Goal: Submit feedback/report problem: Submit feedback/report problem

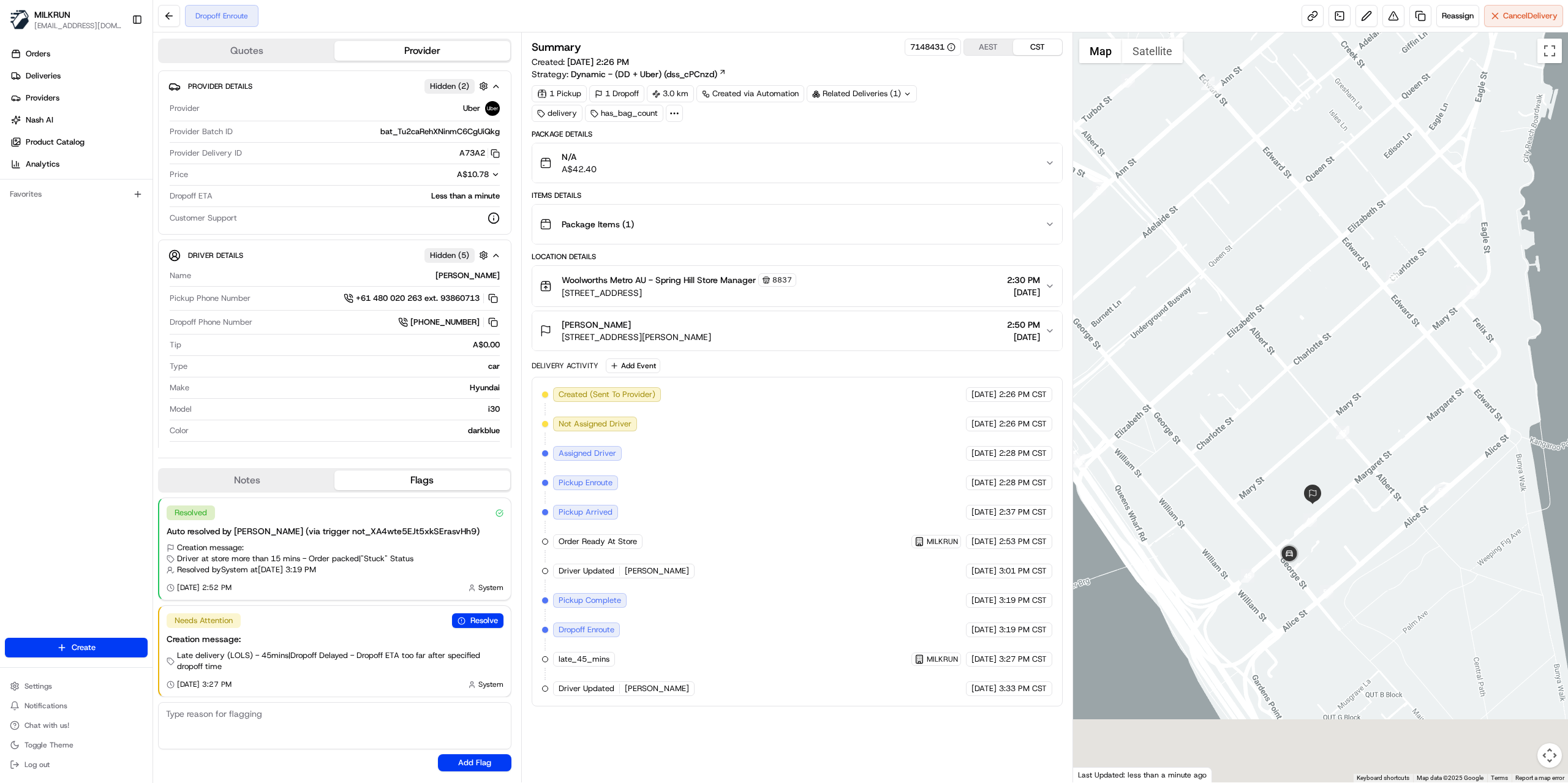
drag, startPoint x: 1336, startPoint y: 569, endPoint x: 1333, endPoint y: 425, distance: 144.0
click at [1333, 425] on div at bounding box center [1321, 407] width 496 height 750
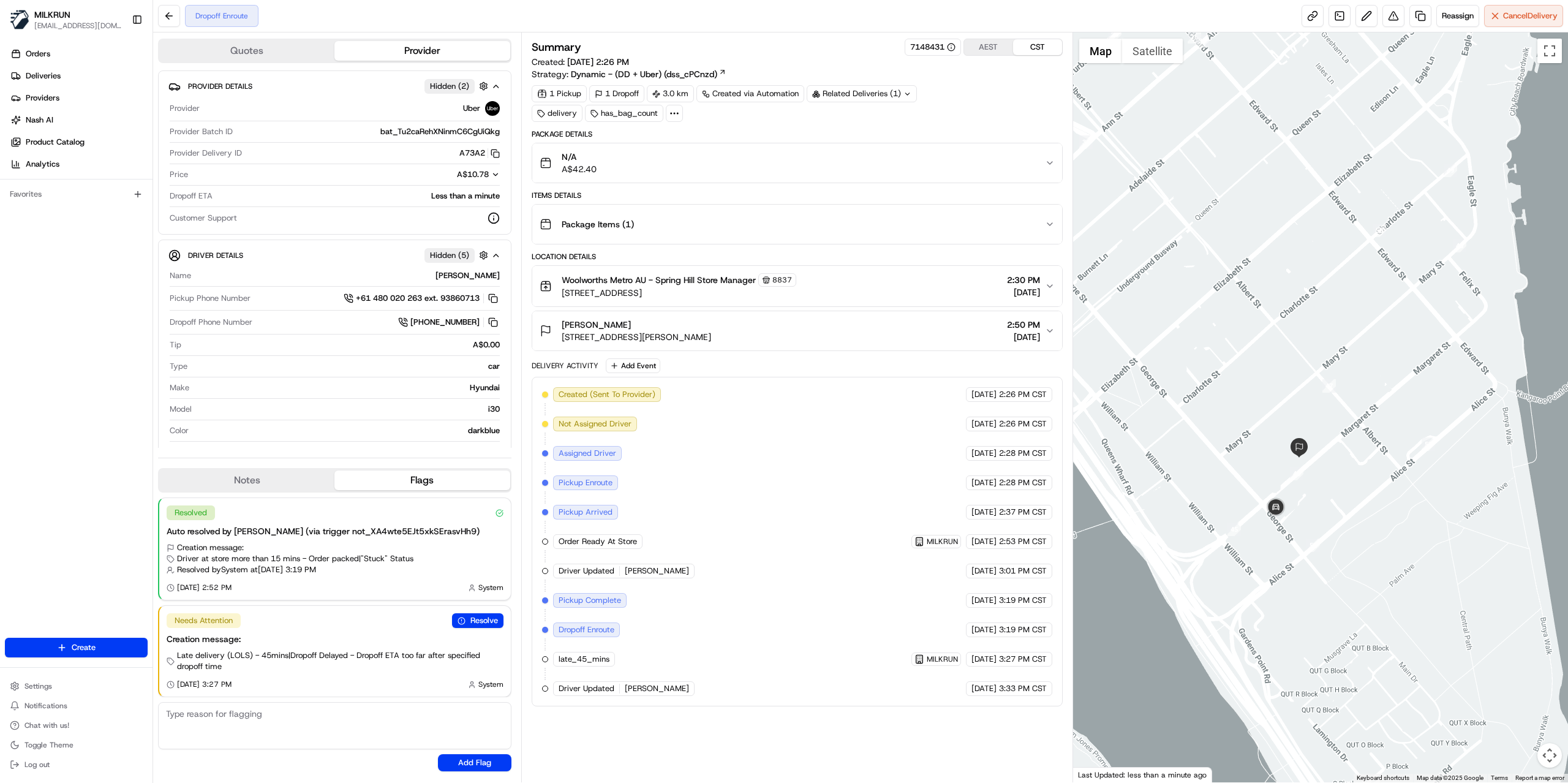
drag, startPoint x: 1370, startPoint y: 495, endPoint x: 1357, endPoint y: 449, distance: 47.8
click at [1357, 449] on div at bounding box center [1321, 407] width 496 height 750
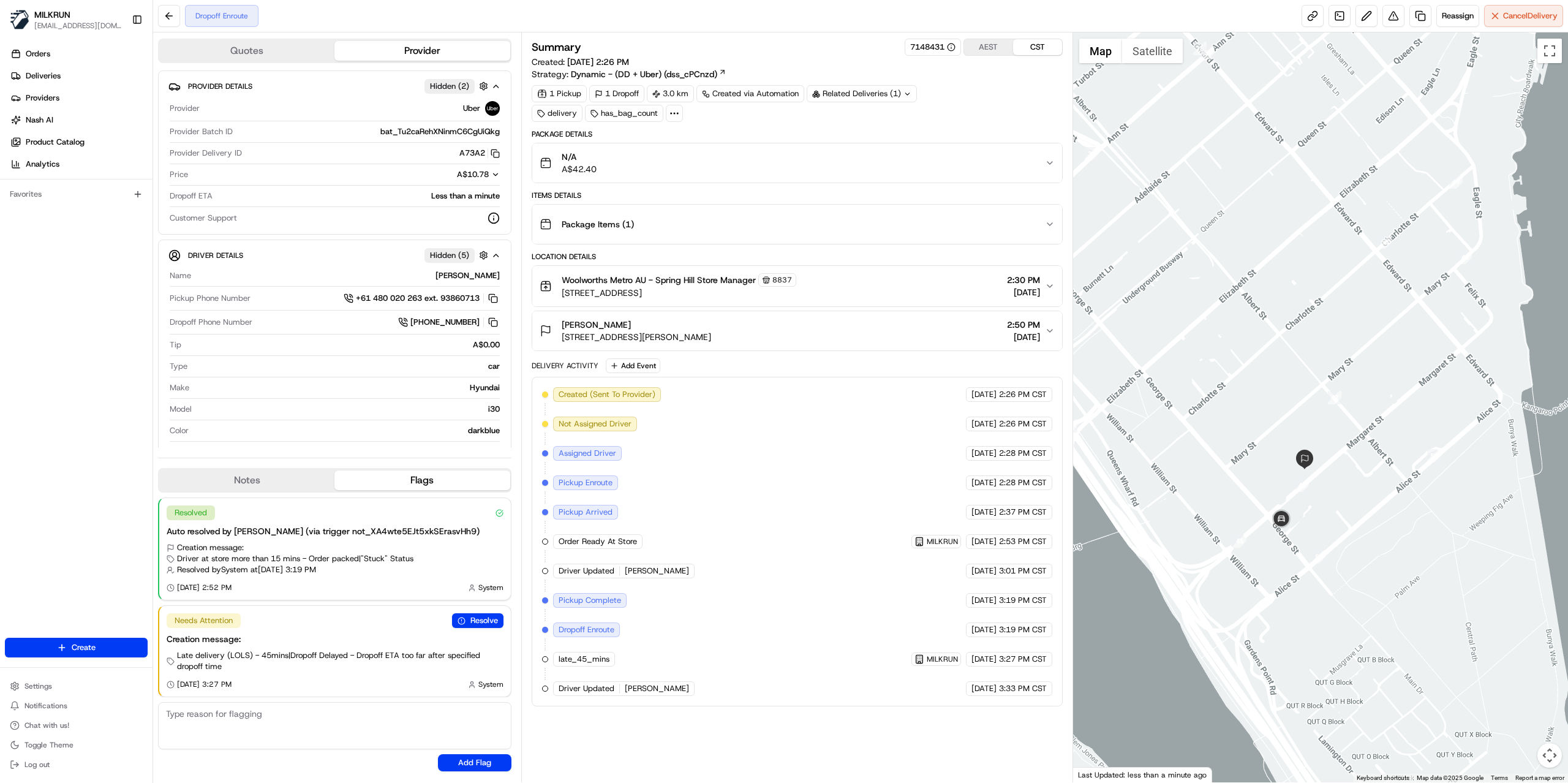
drag, startPoint x: 1351, startPoint y: 485, endPoint x: 1357, endPoint y: 498, distance: 14.3
click at [1357, 498] on div at bounding box center [1321, 407] width 496 height 750
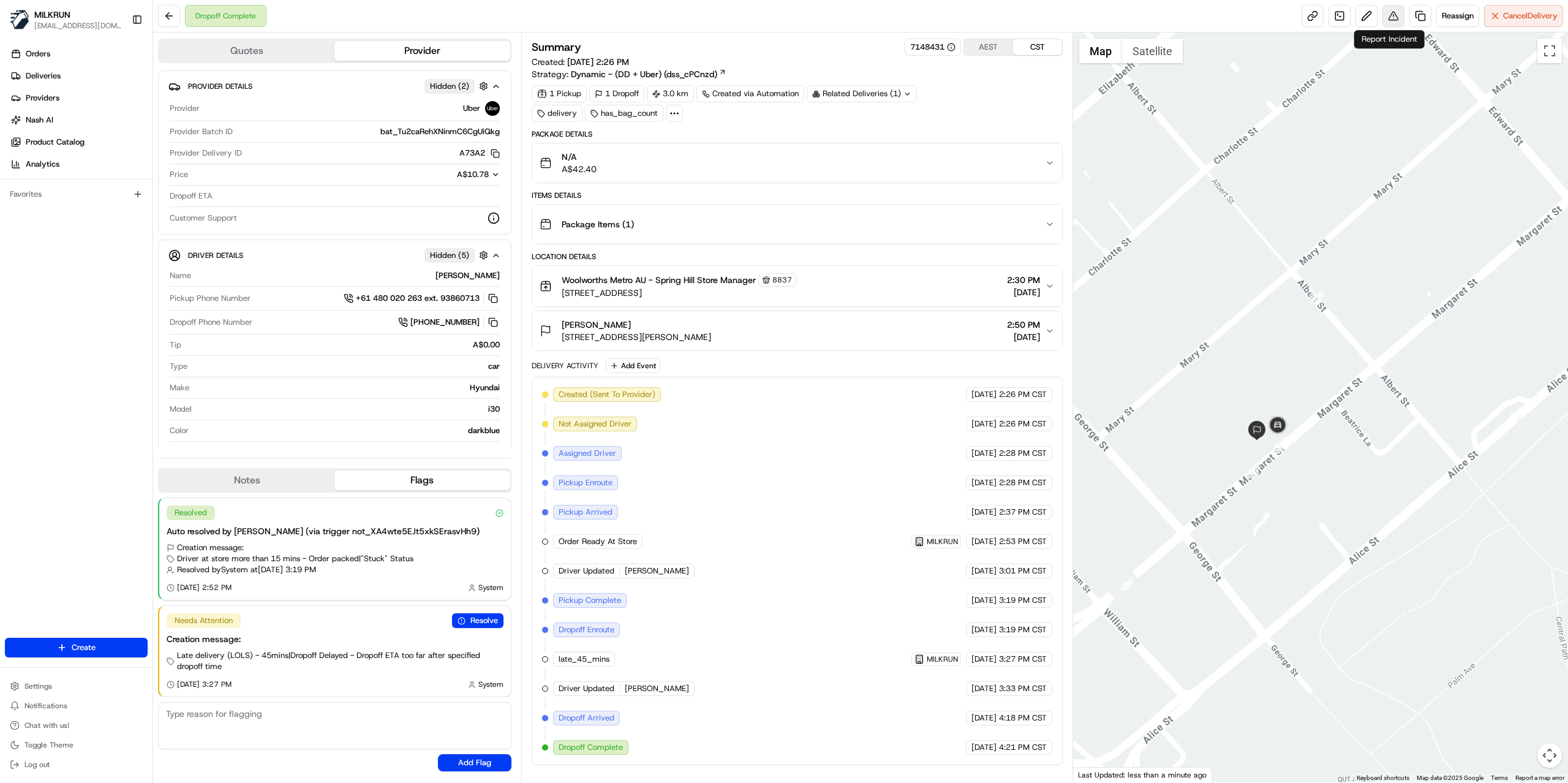
click at [1386, 14] on button at bounding box center [1393, 16] width 22 height 22
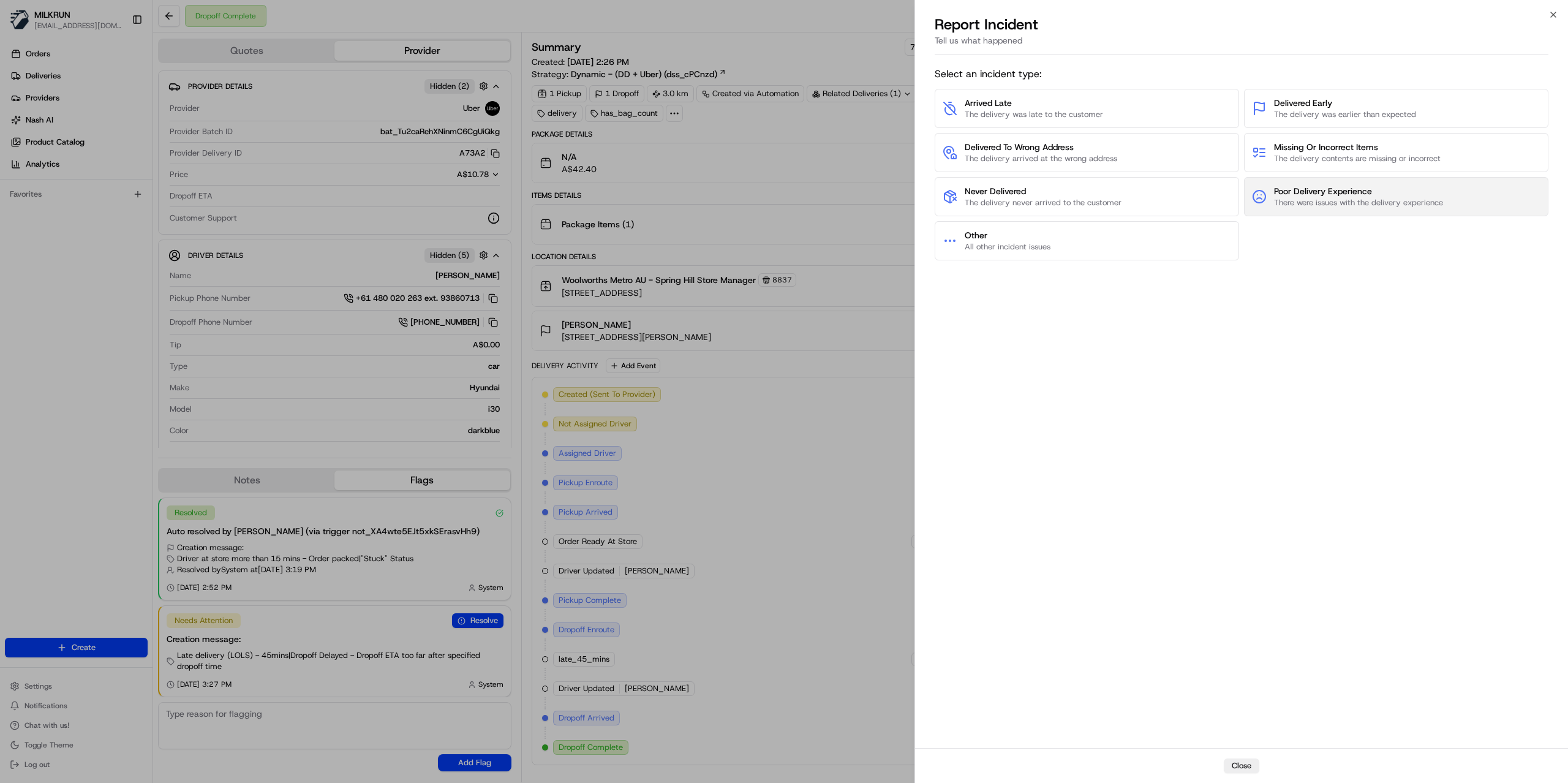
click at [1357, 211] on button "Poor Delivery Experience There were issues with the delivery experience" at bounding box center [1396, 196] width 305 height 39
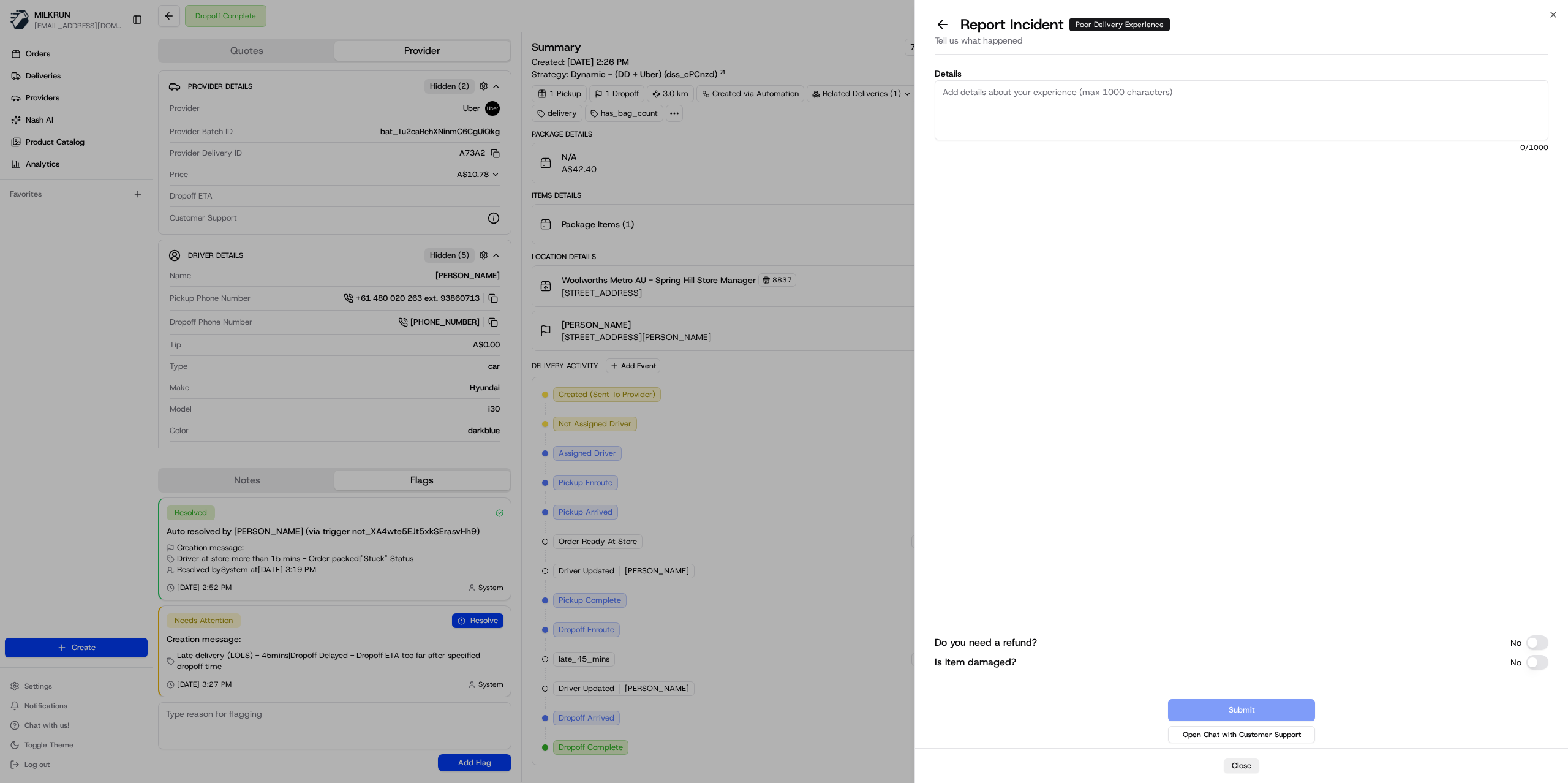
click at [1094, 121] on textarea "Details" at bounding box center [1242, 110] width 614 height 60
type textarea "Customer reported that he received a [MEDICAL_DATA] from this driver And threat…"
click at [1245, 709] on button "Submit" at bounding box center [1242, 710] width 147 height 22
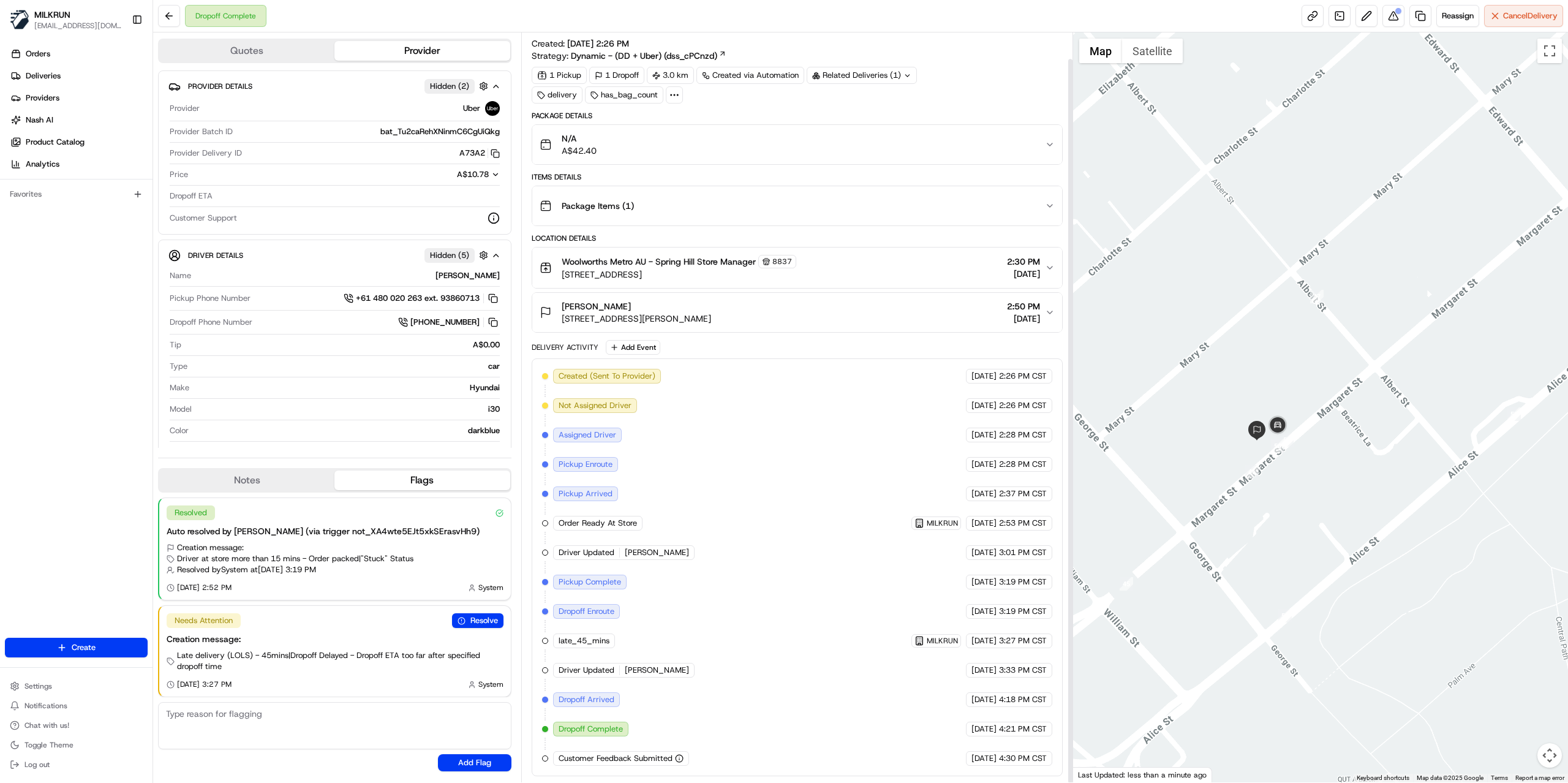
scroll to position [27, 0]
